Goal: Information Seeking & Learning: Check status

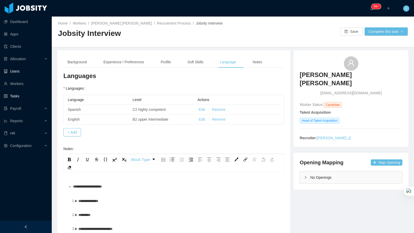
scroll to position [0, 0]
click at [26, 57] on span "Allocation" at bounding box center [18, 59] width 16 height 4
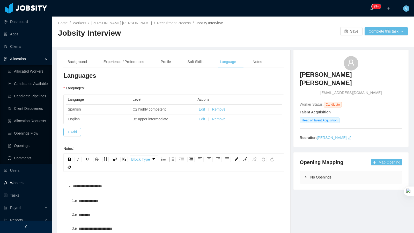
scroll to position [30, 0]
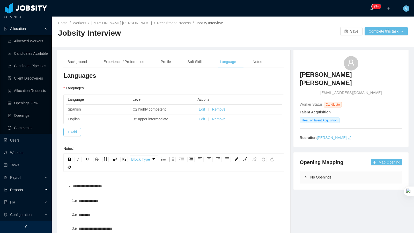
drag, startPoint x: 21, startPoint y: 188, endPoint x: 26, endPoint y: 185, distance: 5.6
click at [21, 188] on span "Reports" at bounding box center [16, 190] width 13 height 4
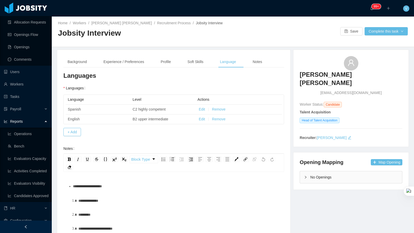
scroll to position [105, 0]
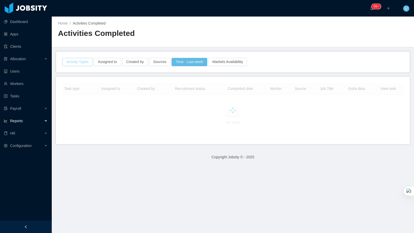
click at [83, 62] on button "Activity Types" at bounding box center [77, 62] width 30 height 8
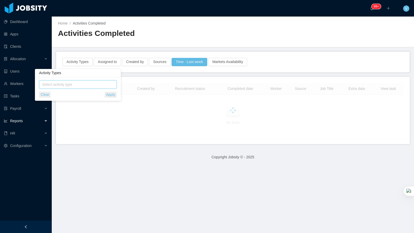
click at [73, 83] on span "Select activity type" at bounding box center [78, 84] width 72 height 5
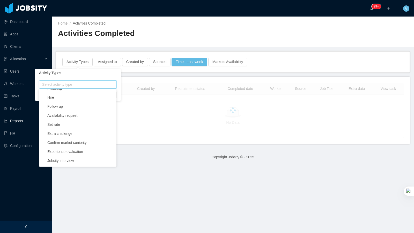
scroll to position [161, 0]
drag, startPoint x: 78, startPoint y: 148, endPoint x: 131, endPoint y: 103, distance: 68.7
click at [78, 148] on span "Experience evaluation" at bounding box center [65, 150] width 36 height 4
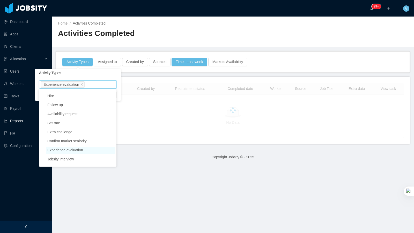
click at [160, 31] on h2 "Activities Completed" at bounding box center [145, 33] width 175 height 11
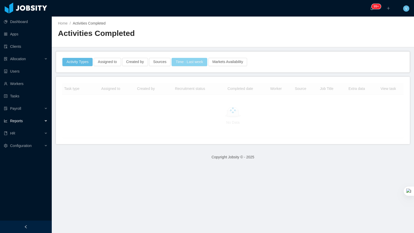
click at [185, 64] on button "Time · Last week" at bounding box center [188, 62] width 35 height 8
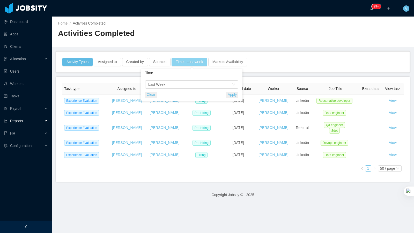
click at [185, 64] on button "Time · Last week" at bounding box center [188, 62] width 35 height 8
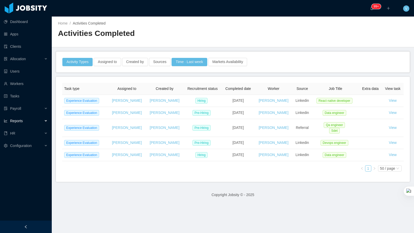
click at [311, 43] on div "Home / Activities Completed / Activities Completed" at bounding box center [233, 32] width 362 height 31
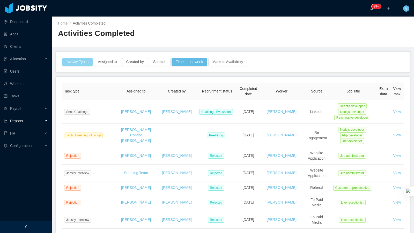
click at [79, 63] on button "Activity Types" at bounding box center [77, 62] width 30 height 8
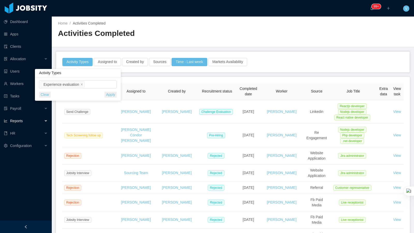
click at [112, 94] on button "Apply" at bounding box center [110, 95] width 12 height 6
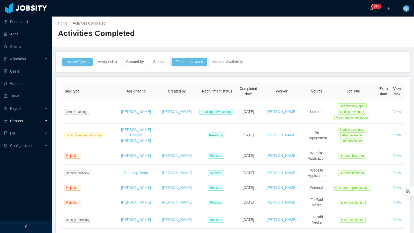
click at [218, 43] on div "Home / Activities Completed / Activities Completed" at bounding box center [233, 32] width 362 height 31
drag, startPoint x: 193, startPoint y: 61, endPoint x: 200, endPoint y: 79, distance: 19.2
click at [193, 61] on button "Time · Last week" at bounding box center [188, 62] width 35 height 8
drag, startPoint x: 239, startPoint y: 93, endPoint x: 233, endPoint y: 95, distance: 6.7
click at [239, 93] on div "Time Last Week Clear Apply" at bounding box center [191, 89] width 101 height 24
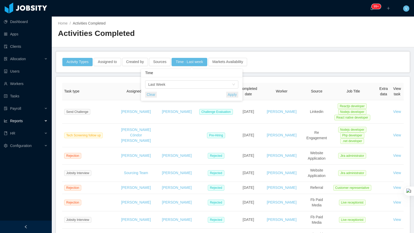
click at [231, 96] on button "Apply" at bounding box center [232, 95] width 12 height 6
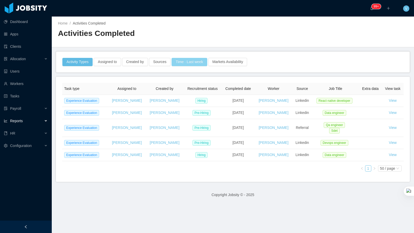
click at [186, 62] on button "Time · Last week" at bounding box center [188, 62] width 35 height 8
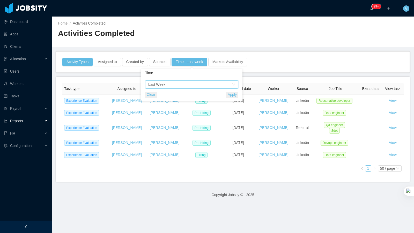
click at [169, 87] on div "Time Last Week" at bounding box center [189, 85] width 83 height 8
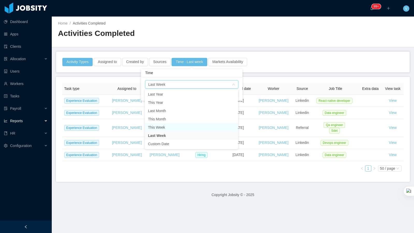
click at [163, 128] on li "This Week" at bounding box center [191, 127] width 93 height 8
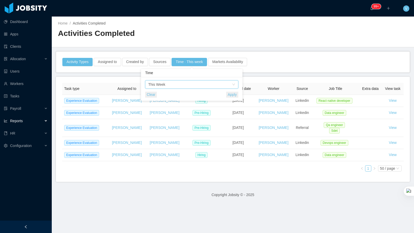
drag, startPoint x: 304, startPoint y: 48, endPoint x: 274, endPoint y: 66, distance: 35.2
click at [303, 48] on main "Home / Activities Completed / Activities Completed Activity Types Assigned to C…" at bounding box center [233, 125] width 362 height 217
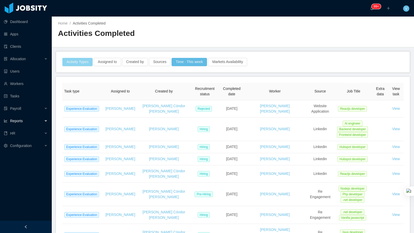
click at [80, 63] on button "Activity Types" at bounding box center [77, 62] width 30 height 8
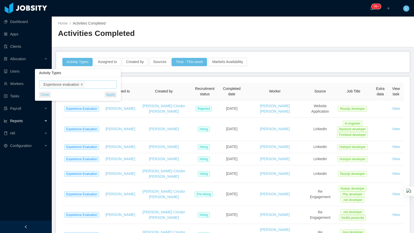
click at [83, 84] on icon "icon: close" at bounding box center [81, 84] width 3 height 3
click at [85, 84] on span "Select activity type" at bounding box center [78, 84] width 72 height 5
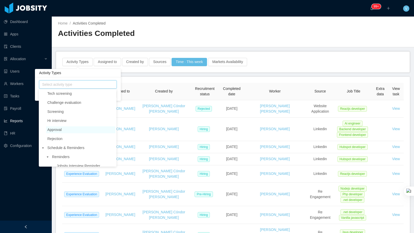
click at [71, 130] on span "Approval" at bounding box center [80, 129] width 69 height 7
click at [227, 35] on h2 "Activities Completed" at bounding box center [145, 33] width 175 height 11
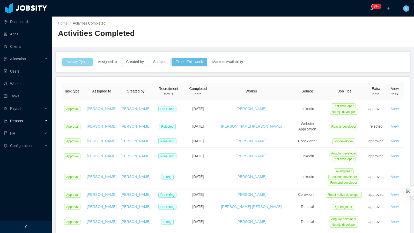
click at [77, 64] on button "Activity Types" at bounding box center [77, 62] width 30 height 8
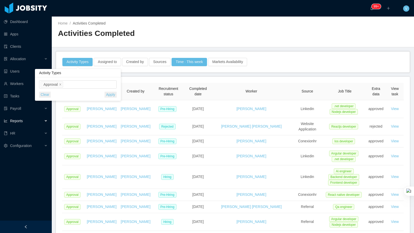
click at [77, 83] on ul "Approval" at bounding box center [79, 85] width 76 height 8
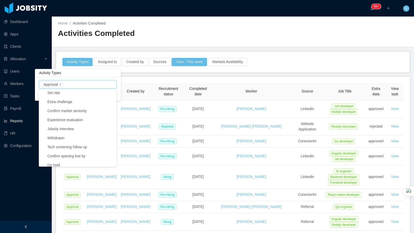
scroll to position [195, 0]
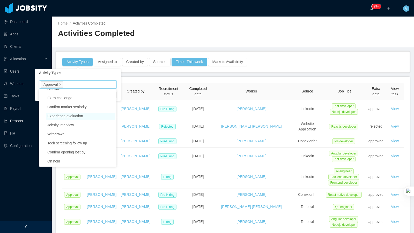
click at [91, 117] on span "Experience evaluation" at bounding box center [80, 116] width 69 height 7
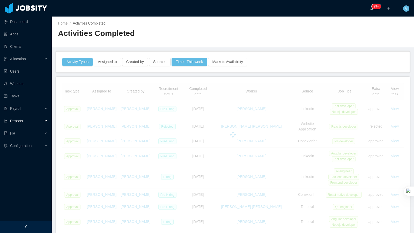
click at [167, 38] on h2 "Activities Completed" at bounding box center [145, 33] width 175 height 11
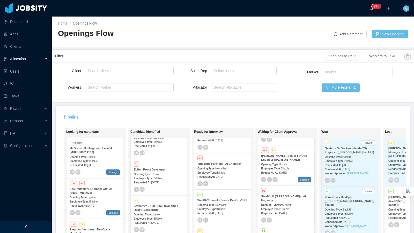
scroll to position [35, 0]
click at [286, 202] on span "New client" at bounding box center [285, 202] width 12 height 3
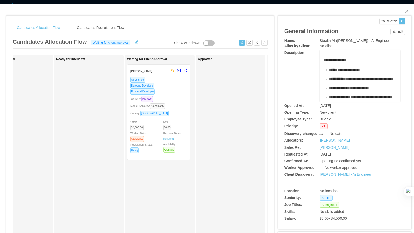
scroll to position [0, 176]
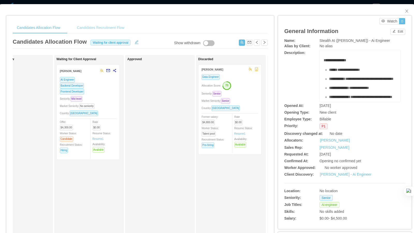
click at [115, 27] on div "Candidates Recruitment Flow" at bounding box center [101, 28] width 56 height 12
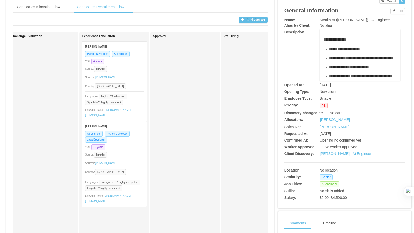
scroll to position [0, 0]
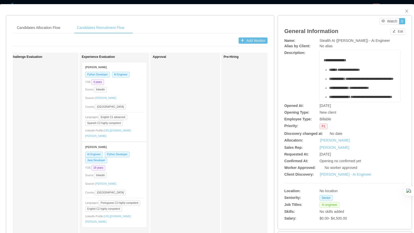
click at [136, 91] on div "Source: linkedin" at bounding box center [114, 90] width 58 height 6
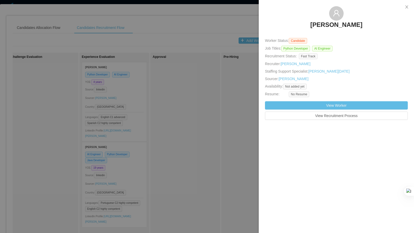
click at [338, 27] on h3 "[PERSON_NAME]" at bounding box center [336, 25] width 52 height 8
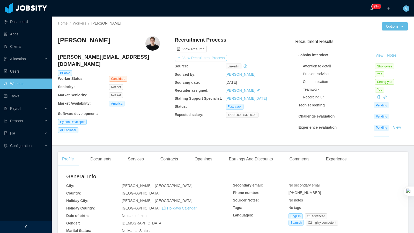
click at [211, 58] on button "View Recruitment Process" at bounding box center [200, 58] width 52 height 6
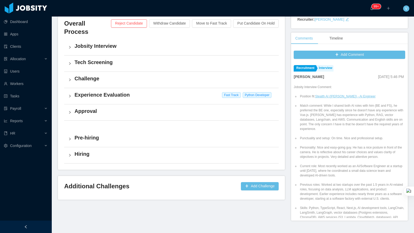
scroll to position [119, 0]
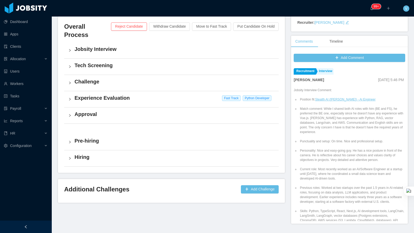
click at [145, 94] on h4 "Experience Evaluation" at bounding box center [174, 97] width 200 height 7
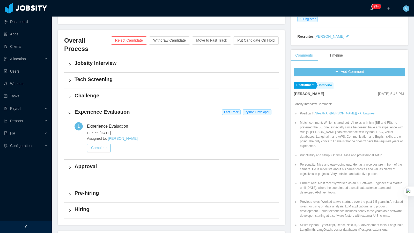
scroll to position [103, 0]
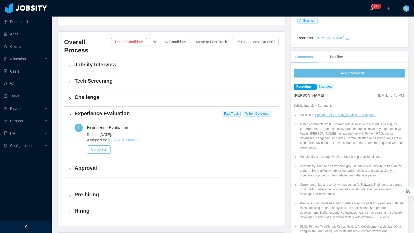
click at [83, 94] on h4 "Challenge" at bounding box center [174, 97] width 200 height 7
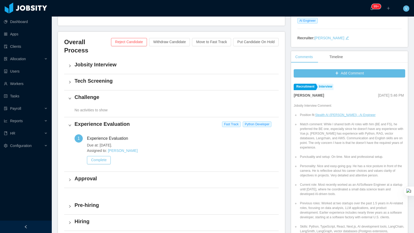
click at [90, 76] on div "Tech Screening" at bounding box center [171, 82] width 214 height 16
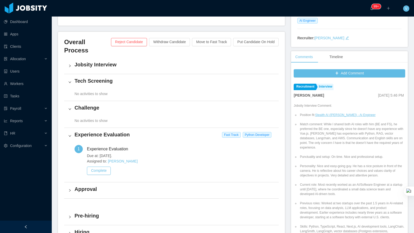
click at [109, 61] on h4 "Jobsity Interview" at bounding box center [174, 64] width 200 height 7
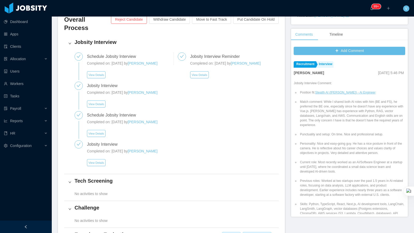
scroll to position [290, 0]
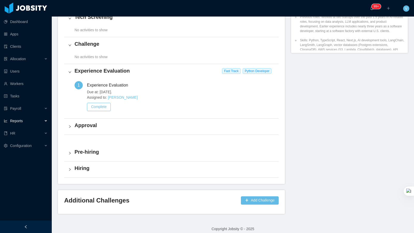
click at [38, 121] on div "Reports" at bounding box center [26, 121] width 52 height 10
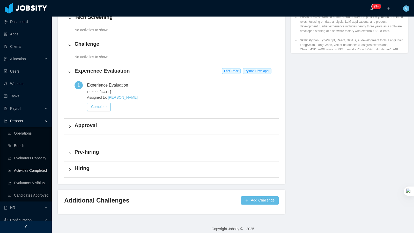
drag, startPoint x: 41, startPoint y: 170, endPoint x: 82, endPoint y: 151, distance: 44.9
click at [41, 170] on link "Activities Completed" at bounding box center [28, 170] width 40 height 10
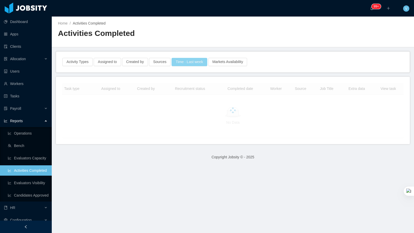
click at [191, 63] on button "Time · Last week" at bounding box center [188, 62] width 35 height 8
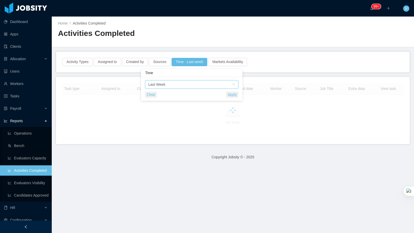
click at [169, 86] on div "Time Last Week" at bounding box center [189, 85] width 83 height 8
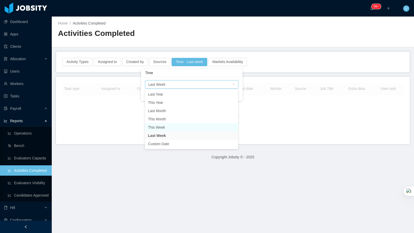
drag, startPoint x: 164, startPoint y: 127, endPoint x: 148, endPoint y: 124, distance: 17.0
click at [164, 127] on li "This Week" at bounding box center [191, 127] width 93 height 8
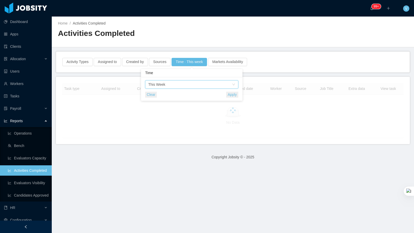
click at [170, 31] on h2 "Activities Completed" at bounding box center [145, 33] width 175 height 11
click at [79, 63] on button "Activity Types" at bounding box center [77, 62] width 30 height 8
click at [80, 62] on button "Activity Types" at bounding box center [77, 62] width 30 height 8
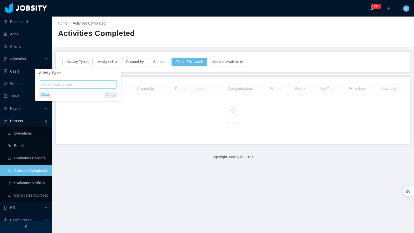
click at [62, 85] on span "Select activity type" at bounding box center [78, 84] width 72 height 5
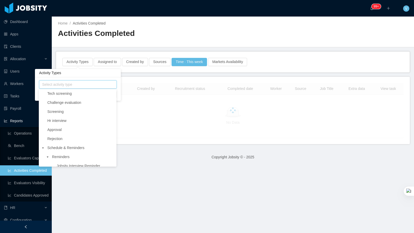
click at [44, 148] on icon "icon: caret-down" at bounding box center [43, 148] width 3 height 3
click at [42, 147] on icon "icon: caret-down" at bounding box center [43, 148] width 3 height 3
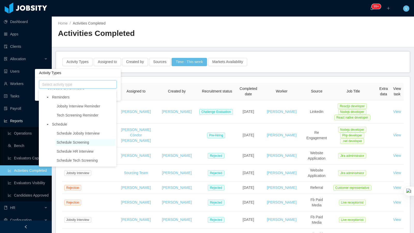
scroll to position [62, 0]
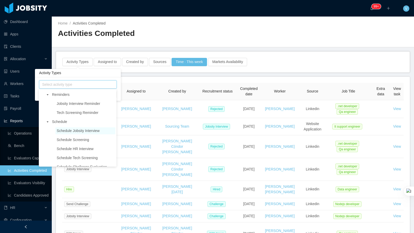
click at [87, 130] on span "Schedule Jobsity Interview" at bounding box center [78, 131] width 43 height 4
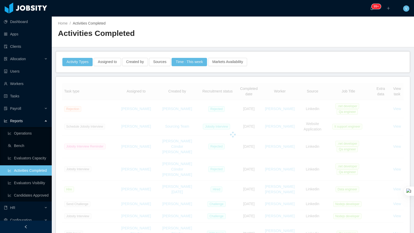
click at [217, 27] on div "Home / Activities Completed / Activities Completed" at bounding box center [145, 32] width 175 height 22
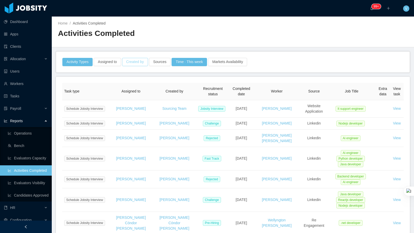
click at [140, 62] on button "Created by" at bounding box center [135, 62] width 26 height 8
click at [132, 85] on div "Created by" at bounding box center [135, 84] width 69 height 5
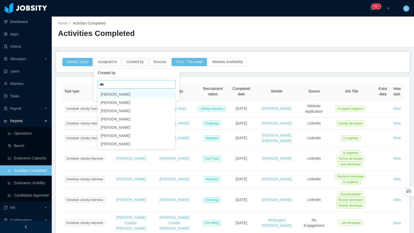
type input "****"
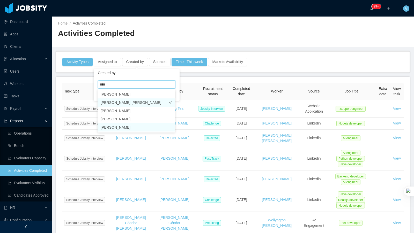
click at [124, 128] on li "[PERSON_NAME]" at bounding box center [136, 127] width 78 height 8
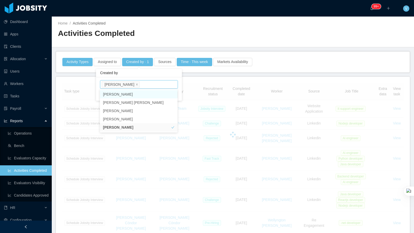
click at [171, 45] on div "Home / Activities Completed / Activities Completed" at bounding box center [233, 32] width 362 height 31
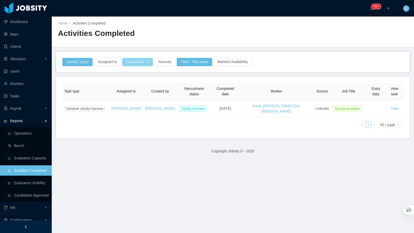
click at [143, 63] on button "Created by · 1" at bounding box center [137, 62] width 31 height 8
drag, startPoint x: 129, startPoint y: 85, endPoint x: 132, endPoint y: 84, distance: 2.6
click at [135, 85] on icon "icon: close" at bounding box center [136, 84] width 3 height 3
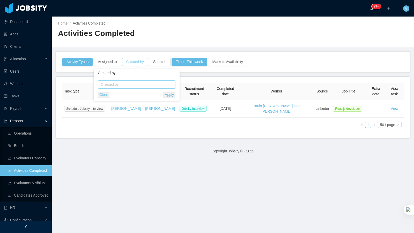
click at [132, 84] on div "Created by" at bounding box center [135, 84] width 69 height 5
type input "*******"
click at [130, 96] on li "[PERSON_NAME]" at bounding box center [136, 94] width 78 height 8
click at [164, 44] on div "Home / Activities Completed / Activities Completed" at bounding box center [233, 32] width 362 height 31
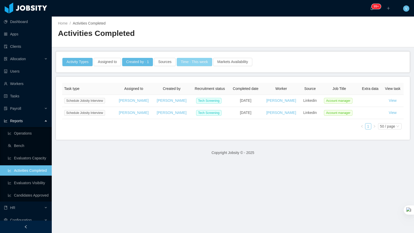
click at [191, 61] on button "Time · This week" at bounding box center [194, 62] width 35 height 8
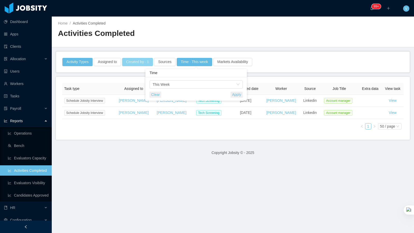
click at [138, 58] on button "Created by · 1" at bounding box center [137, 62] width 31 height 8
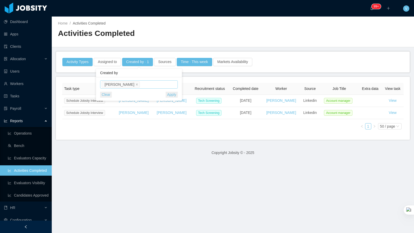
click at [136, 84] on div "Created by [PERSON_NAME]" at bounding box center [138, 85] width 73 height 8
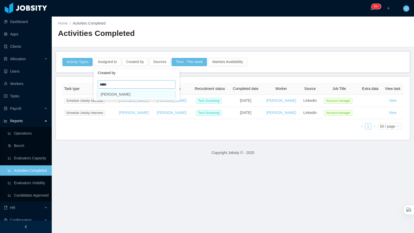
type input "******"
click at [131, 92] on li "[PERSON_NAME]" at bounding box center [136, 94] width 78 height 8
click at [209, 46] on div "Home / Activities Completed / Activities Completed" at bounding box center [233, 32] width 362 height 31
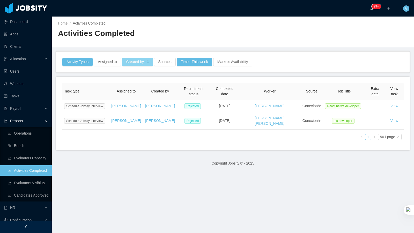
click at [147, 63] on button "Created by · 1" at bounding box center [137, 62] width 31 height 8
click at [135, 84] on icon "icon: close" at bounding box center [136, 84] width 3 height 3
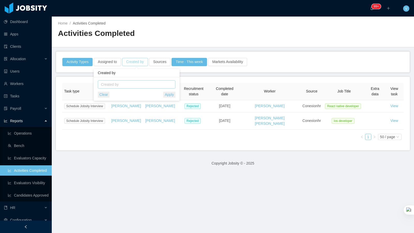
click at [137, 82] on div "Created by" at bounding box center [135, 84] width 69 height 5
type input "*****"
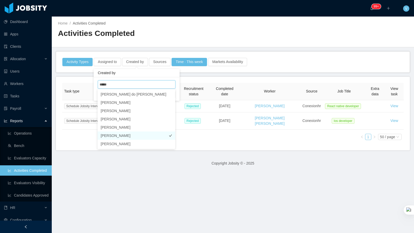
click at [128, 138] on li "[PERSON_NAME]" at bounding box center [136, 136] width 78 height 8
click at [177, 159] on footer "Copyright Jobsity © - 2025" at bounding box center [233, 164] width 362 height 18
